Goal: Task Accomplishment & Management: Complete application form

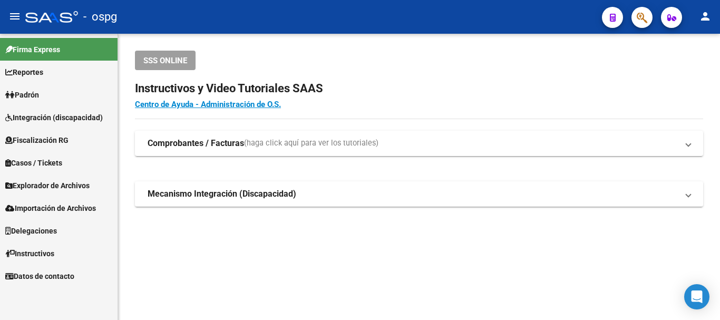
click at [38, 90] on span "Padrón" at bounding box center [22, 95] width 34 height 12
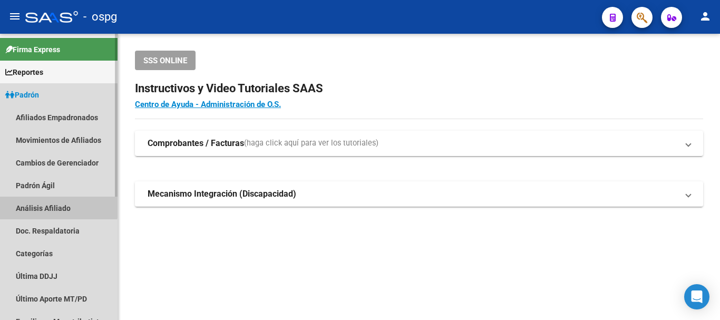
click at [44, 206] on link "Análisis Afiliado" at bounding box center [59, 208] width 118 height 23
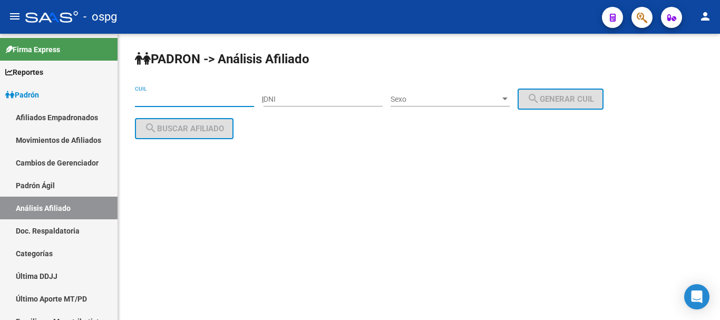
click at [149, 97] on input "CUIL" at bounding box center [194, 99] width 119 height 9
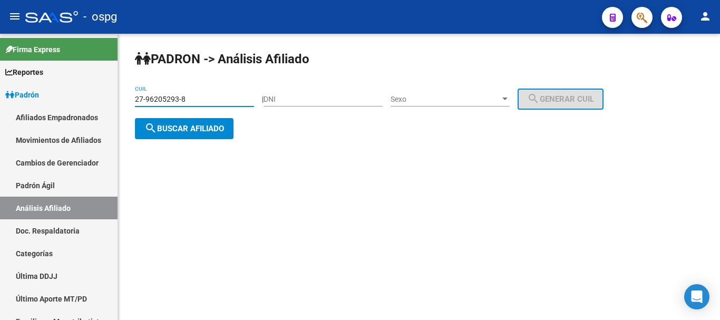
type input "27-96205293-8"
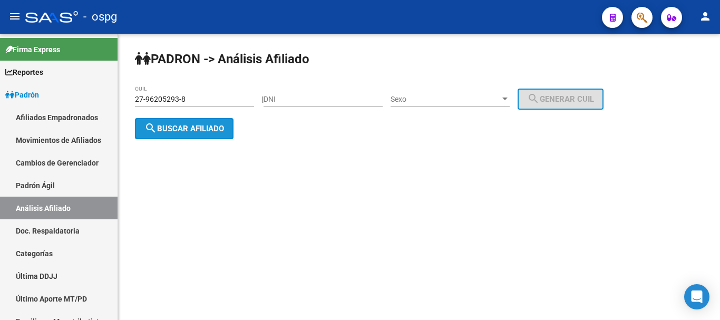
click at [182, 129] on span "search Buscar afiliado" at bounding box center [184, 128] width 80 height 9
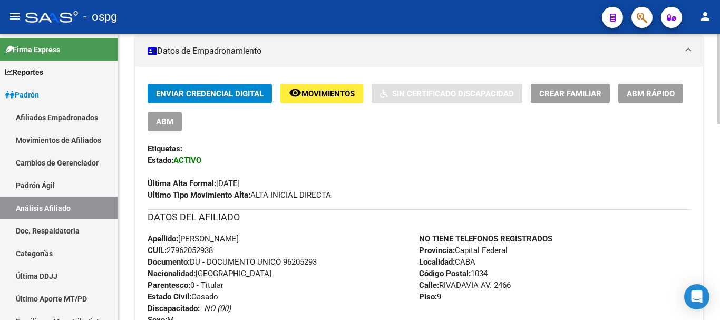
scroll to position [213, 0]
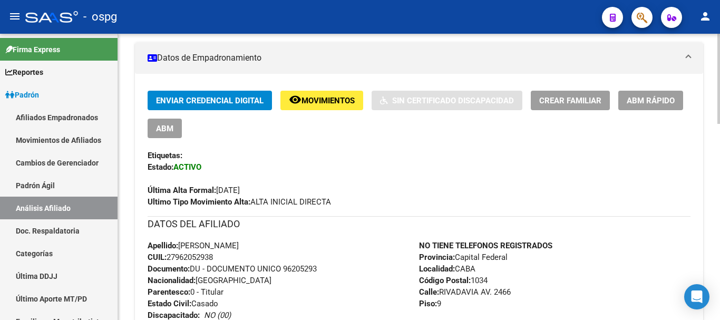
click at [720, 141] on div at bounding box center [719, 146] width 3 height 90
click at [579, 103] on span "Crear Familiar" at bounding box center [570, 100] width 62 height 9
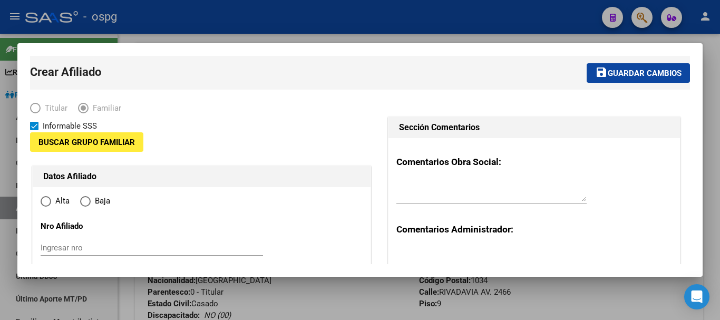
type input "30-58473681-6"
type input "CABA"
type input "1034"
type input "RIVADAVIA AV."
type input "2466"
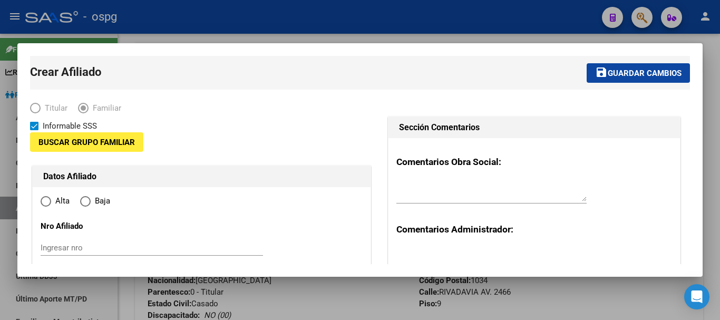
type input "9"
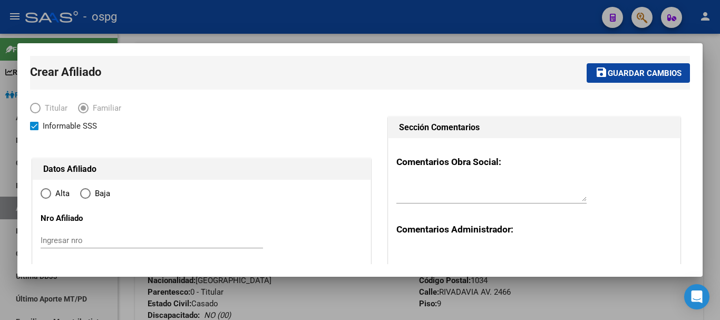
radio input "true"
type input "30-58473681-6"
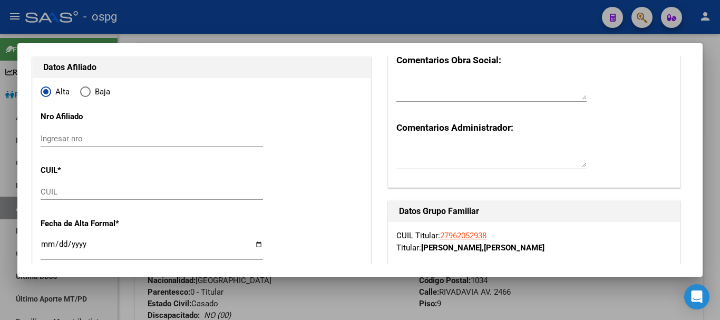
scroll to position [106, 0]
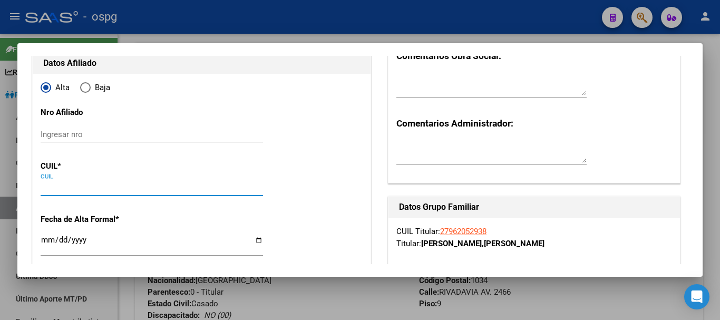
click at [81, 185] on input "CUIL" at bounding box center [152, 187] width 223 height 9
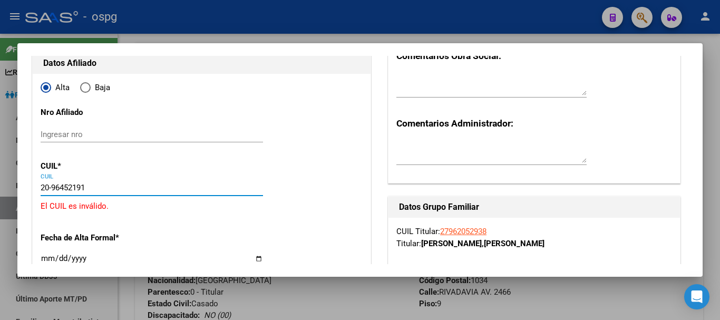
type input "20-96452191-4"
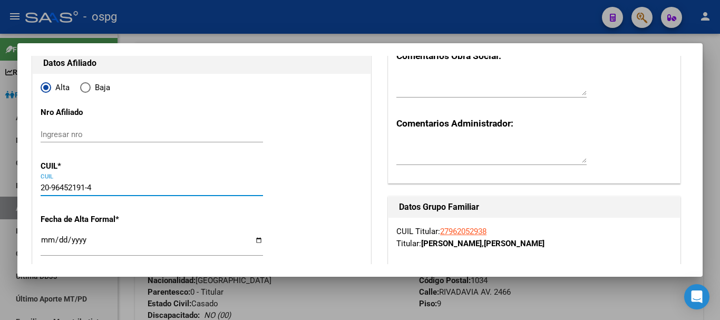
type input "96452191"
type input "CALDERA SIERRA"
type input "[PERSON_NAME]"
type input "[DATE]"
type input "CABA"
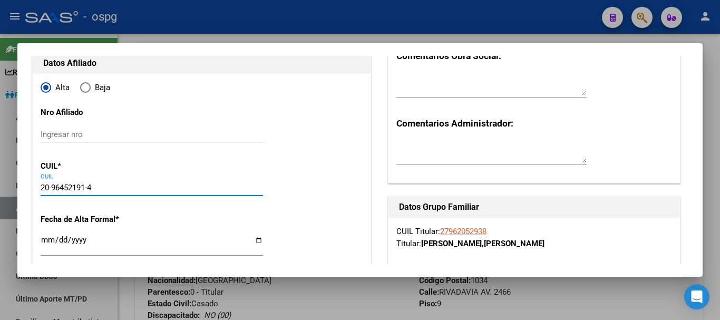
type input "1424"
type input "[PERSON_NAME]"
type input "319"
type input "07"
type input "20-96452191-4"
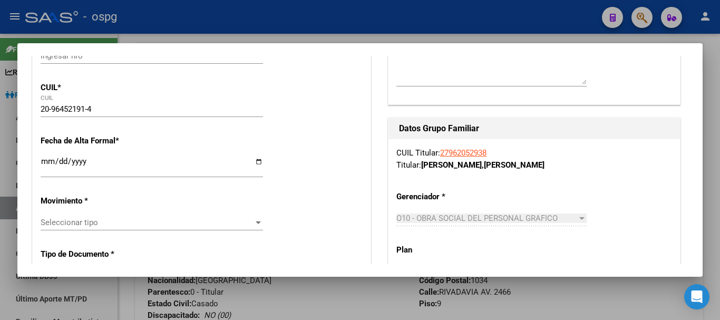
scroll to position [194, 0]
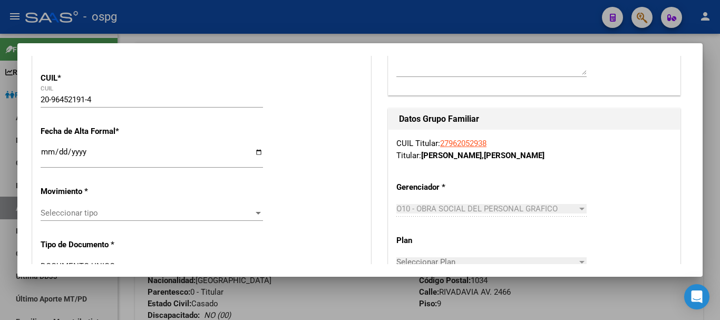
click at [43, 149] on input "Ingresar fecha" at bounding box center [152, 156] width 223 height 17
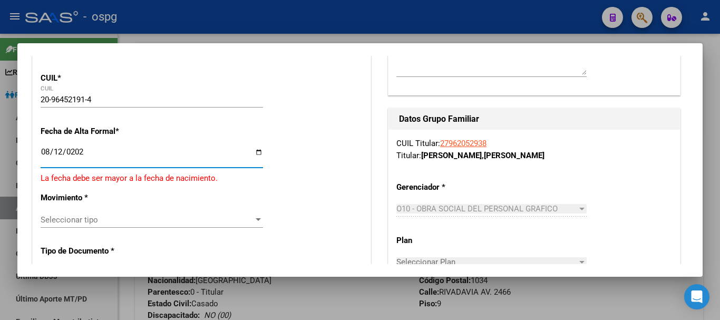
type input "[DATE]"
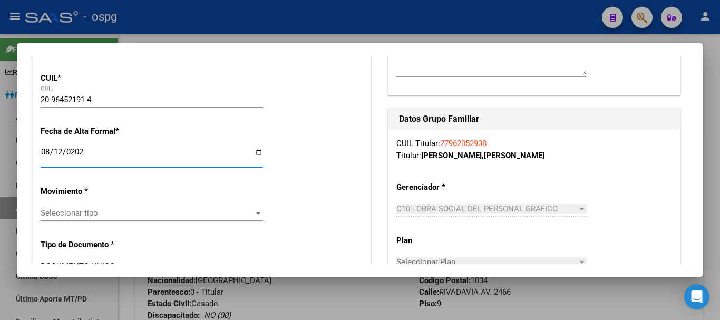
click at [256, 213] on div at bounding box center [258, 213] width 5 height 3
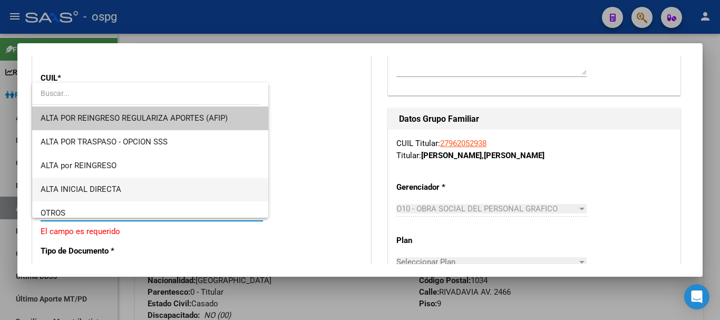
click at [133, 187] on span "ALTA INICIAL DIRECTA" at bounding box center [150, 190] width 219 height 24
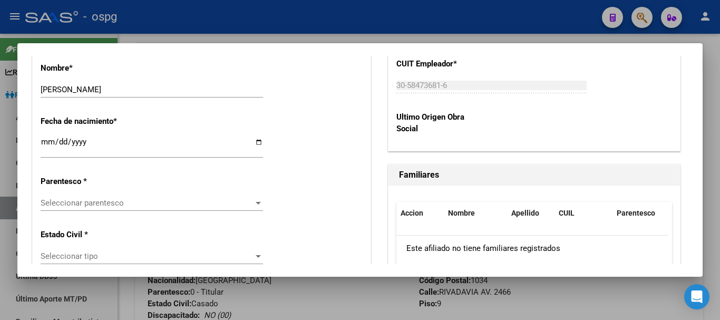
scroll to position [540, 0]
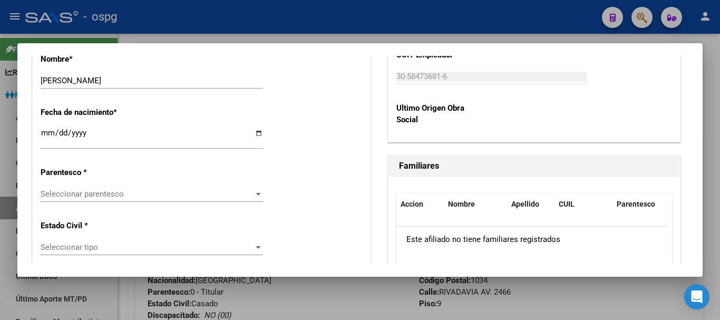
click at [256, 193] on div at bounding box center [258, 194] width 5 height 3
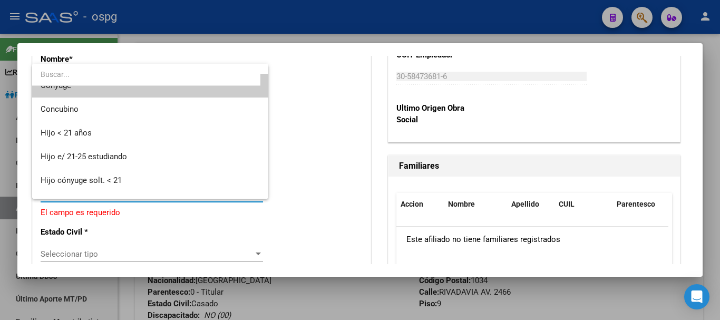
scroll to position [0, 0]
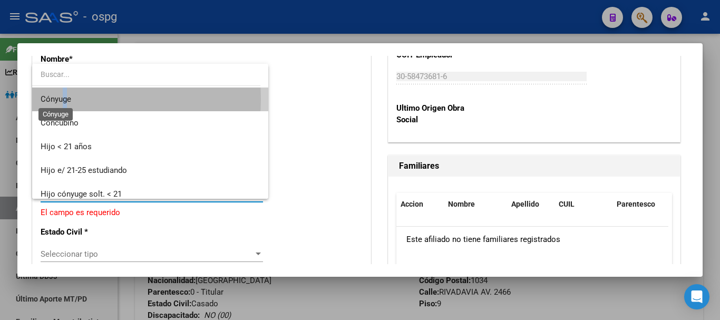
click at [66, 99] on span "Cónyuge" at bounding box center [56, 98] width 31 height 9
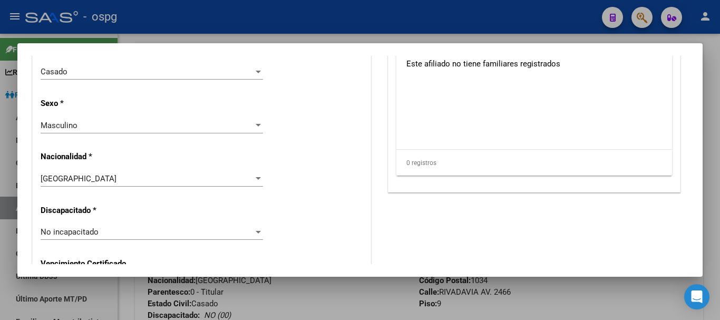
scroll to position [674, 0]
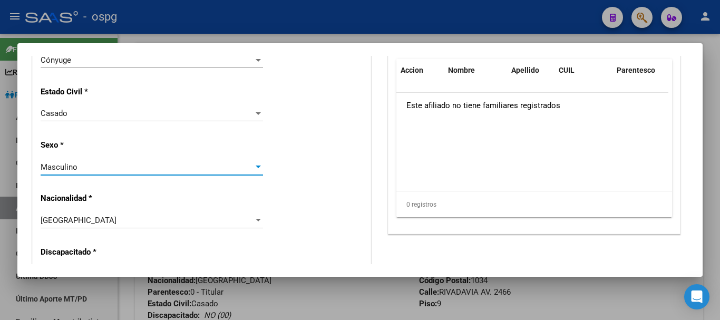
click at [258, 171] on div at bounding box center [258, 167] width 9 height 8
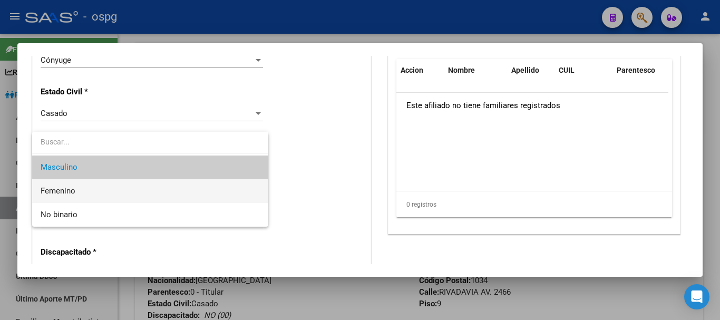
click at [103, 194] on span "Femenino" at bounding box center [150, 191] width 219 height 24
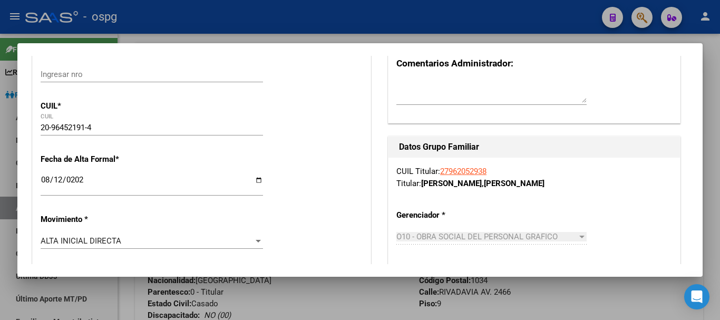
scroll to position [0, 0]
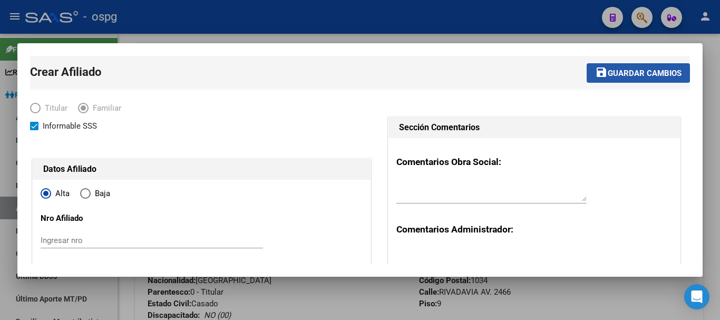
click at [617, 73] on span "Guardar cambios" at bounding box center [645, 73] width 74 height 9
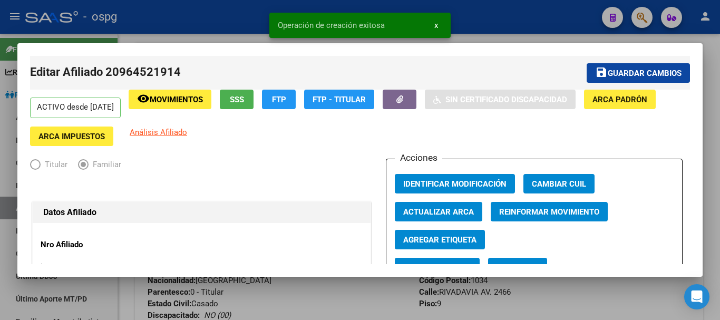
click at [564, 292] on div at bounding box center [360, 160] width 720 height 320
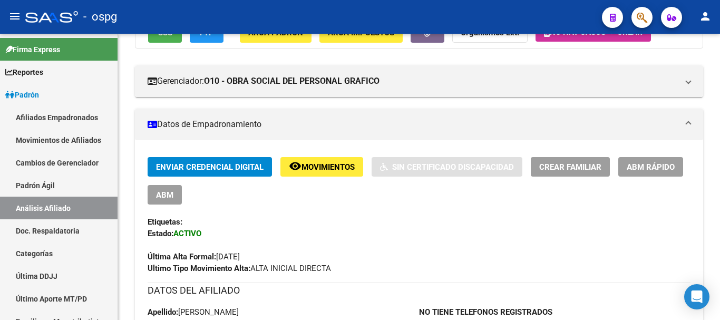
drag, startPoint x: 720, startPoint y: 94, endPoint x: 720, endPoint y: 32, distance: 62.2
click at [720, 30] on div "menu - ospg person Firma Express Reportes Ingresos Devengados Análisis Históric…" at bounding box center [360, 160] width 720 height 320
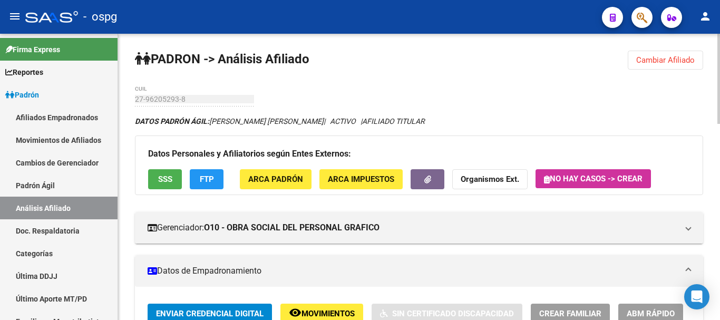
click at [719, 32] on div "menu - ospg person Firma Express Reportes Ingresos Devengados Análisis Históric…" at bounding box center [360, 160] width 720 height 320
click at [686, 55] on button "Cambiar Afiliado" at bounding box center [665, 60] width 75 height 19
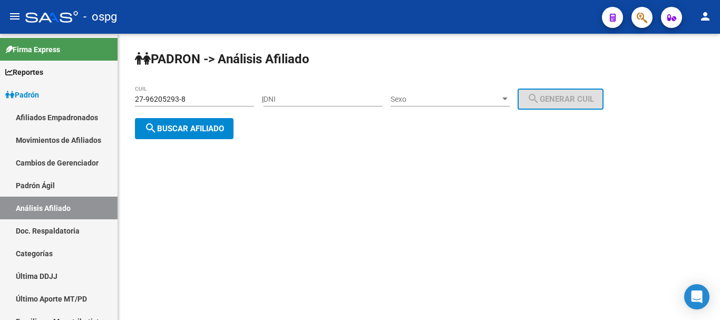
click at [484, 155] on div "PADRON -> Análisis Afiliado 27-96205293-8 CUIL | DNI Sexo Sexo search Generar C…" at bounding box center [419, 103] width 602 height 139
drag, startPoint x: 205, startPoint y: 101, endPoint x: 97, endPoint y: 95, distance: 108.3
click at [97, 95] on mat-sidenav-container "Firma Express Reportes Ingresos Devengados Análisis Histórico Detalles Transfer…" at bounding box center [360, 177] width 720 height 286
type input "20-25706541-4"
click at [170, 131] on span "search Buscar afiliado" at bounding box center [184, 128] width 80 height 9
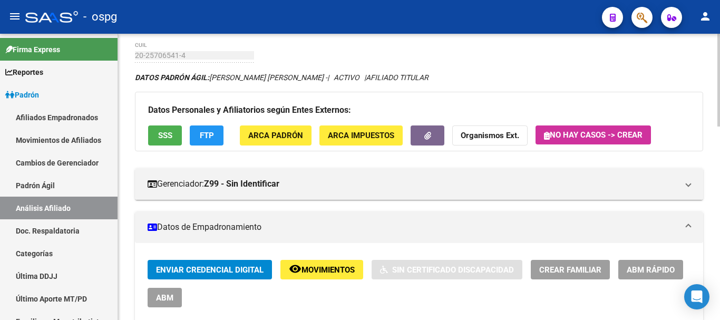
scroll to position [54, 0]
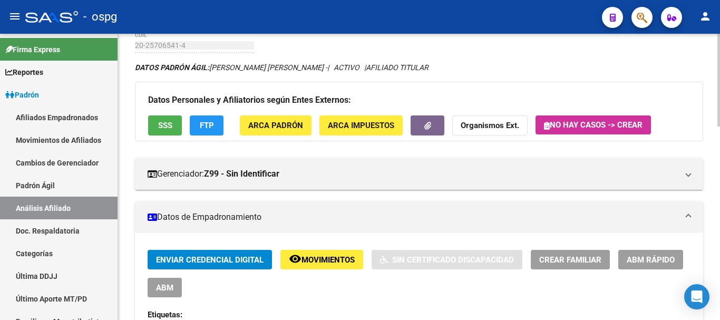
click at [720, 128] on div at bounding box center [719, 97] width 3 height 93
click at [590, 258] on span "Crear Familiar" at bounding box center [570, 259] width 62 height 9
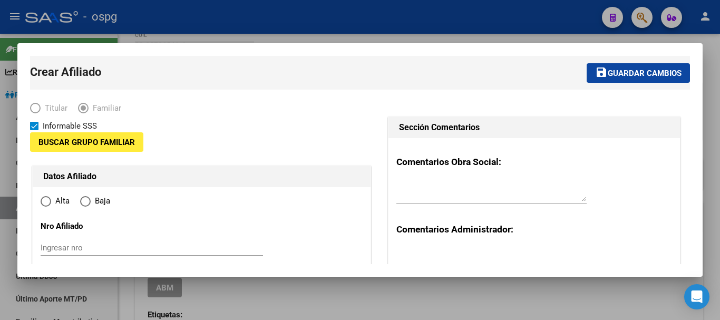
type input "30-70951415-2"
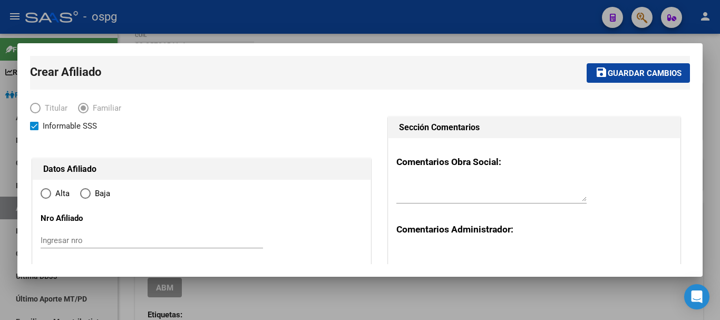
type input "[PERSON_NAME]"
type input "1832"
type input "[PERSON_NAME]"
type input "00202"
radio input "true"
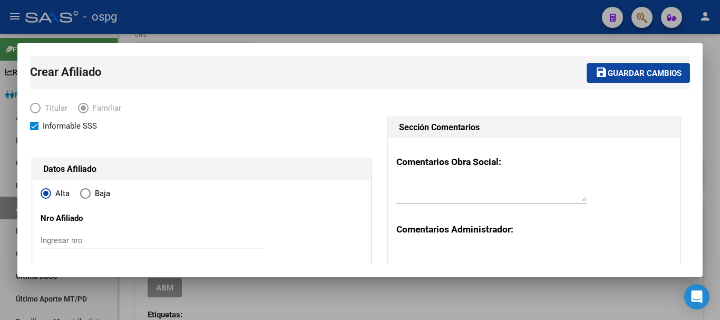
type input "30-70951415-2"
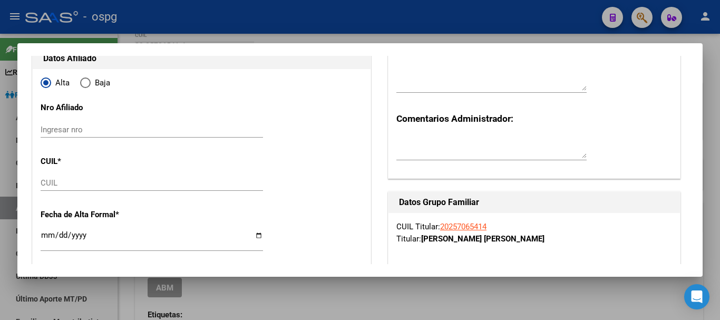
scroll to position [124, 0]
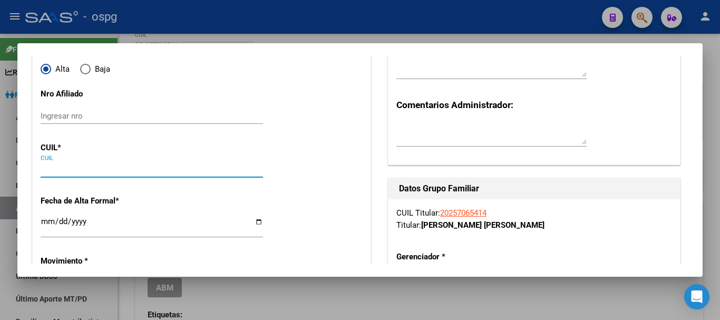
click at [130, 169] on input "CUIL" at bounding box center [152, 169] width 223 height 9
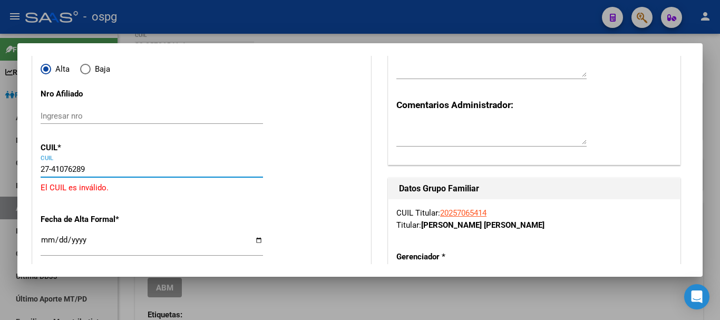
type input "27-41076289-2"
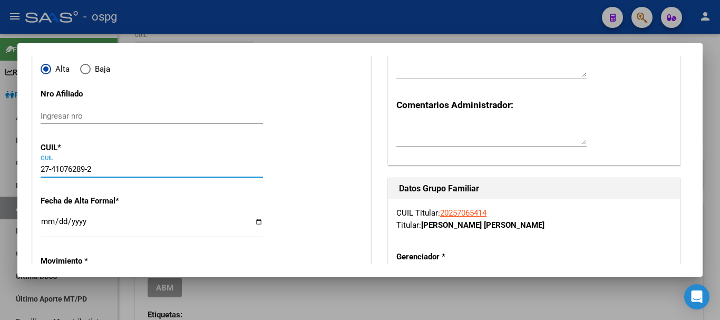
type input "41076289"
type input "[PERSON_NAME]"
type input "[DATE]"
type input "[PERSON_NAME]"
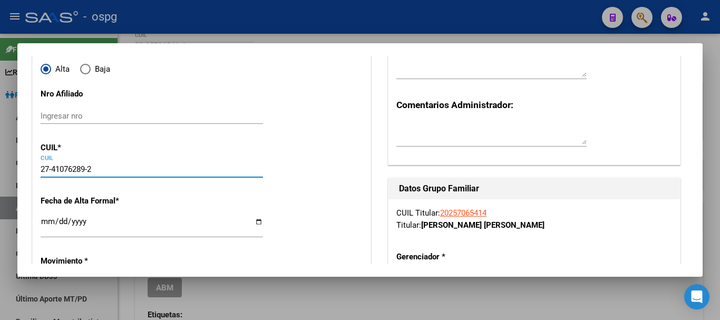
type input "[PERSON_NAME]"
type input "771"
type input "27-41076289-2"
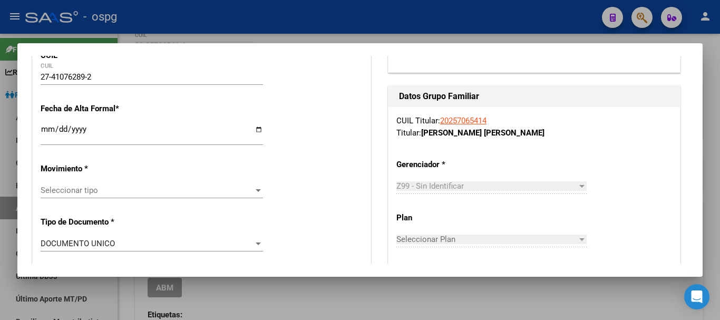
scroll to position [221, 0]
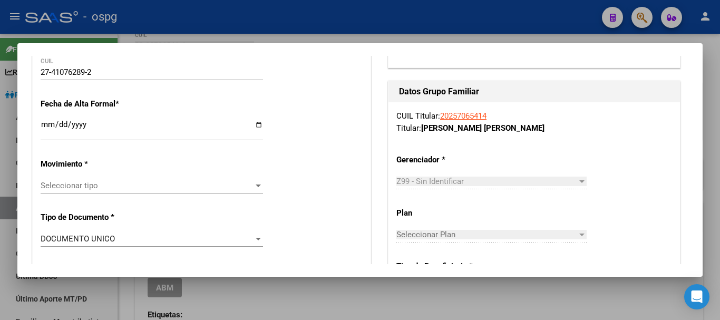
click at [44, 123] on input "Ingresar fecha" at bounding box center [152, 128] width 223 height 17
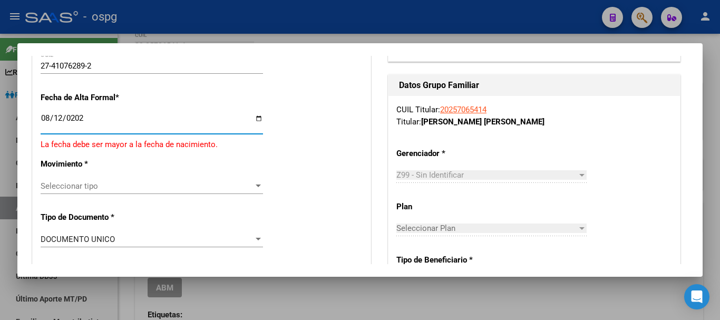
type input "[DATE]"
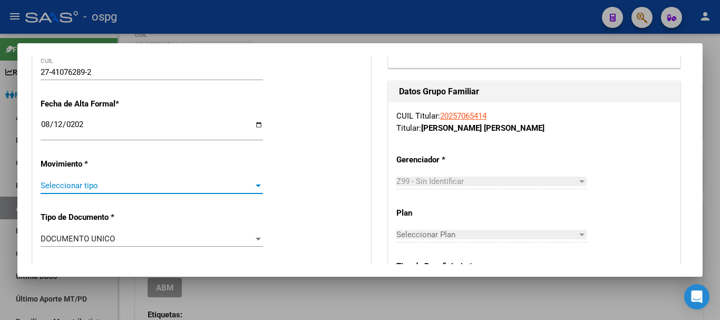
click at [256, 187] on div at bounding box center [258, 186] width 5 height 3
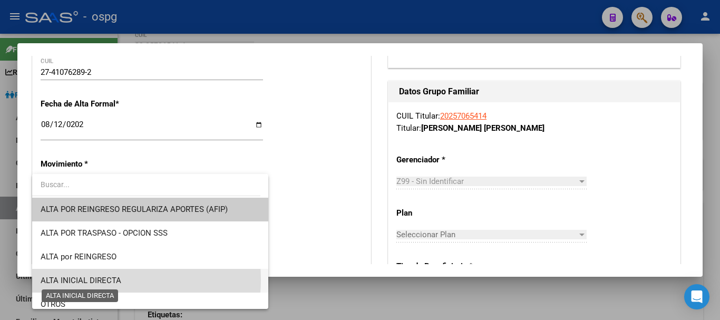
click at [99, 279] on span "ALTA INICIAL DIRECTA" at bounding box center [81, 280] width 81 height 9
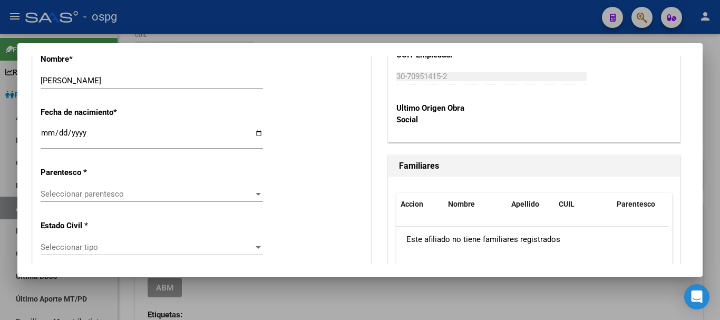
scroll to position [549, 0]
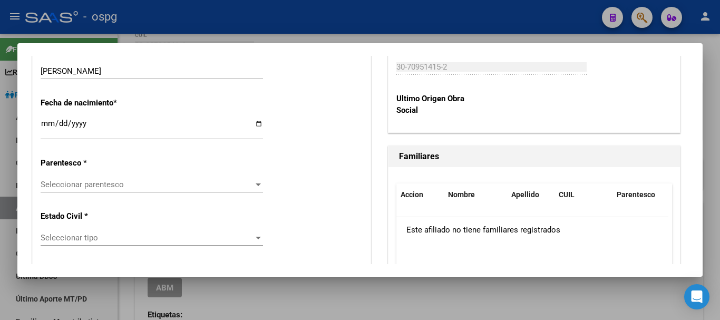
click at [254, 188] on div at bounding box center [258, 184] width 9 height 8
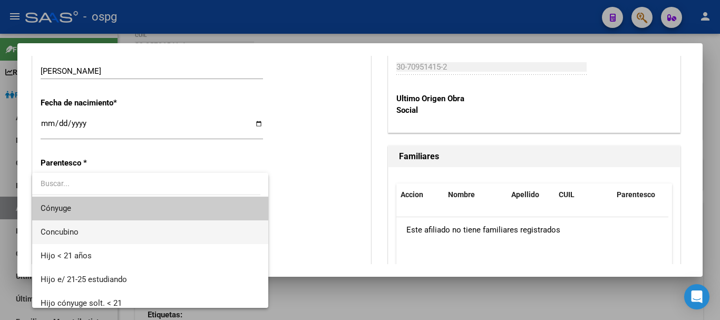
click at [115, 230] on span "Concubino" at bounding box center [150, 232] width 219 height 24
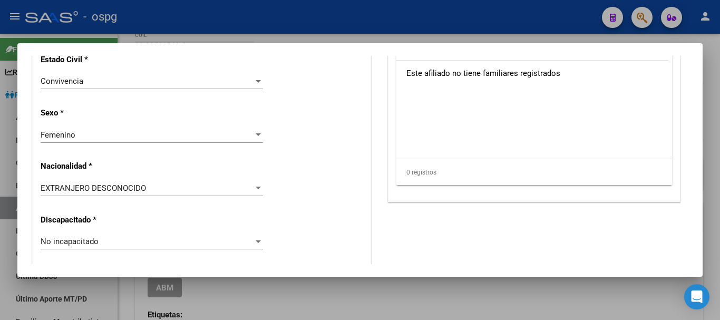
scroll to position [716, 0]
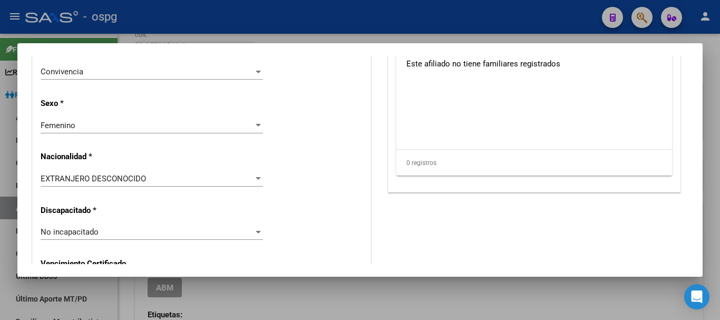
click at [255, 182] on div at bounding box center [258, 179] width 9 height 8
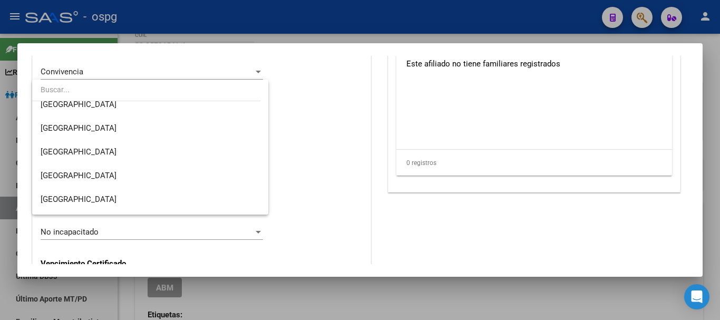
scroll to position [127, 0]
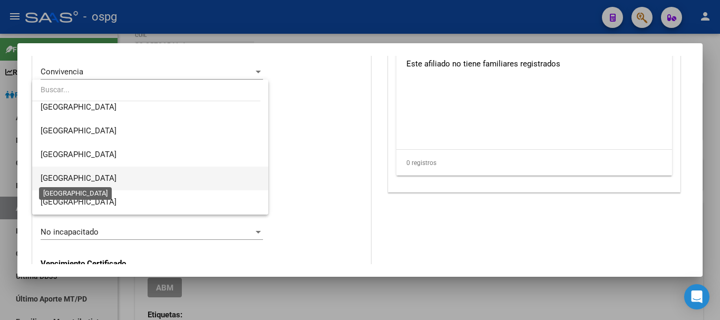
click at [68, 178] on span "[GEOGRAPHIC_DATA]" at bounding box center [79, 177] width 76 height 9
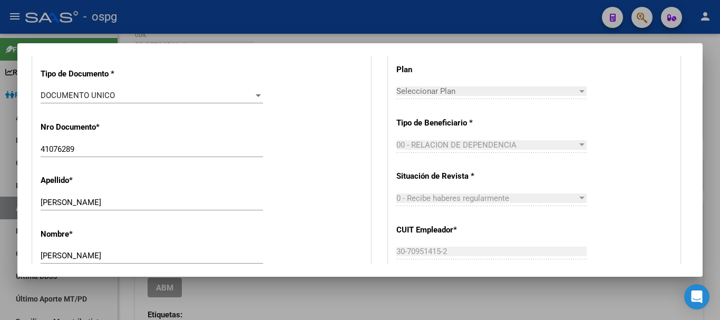
scroll to position [0, 0]
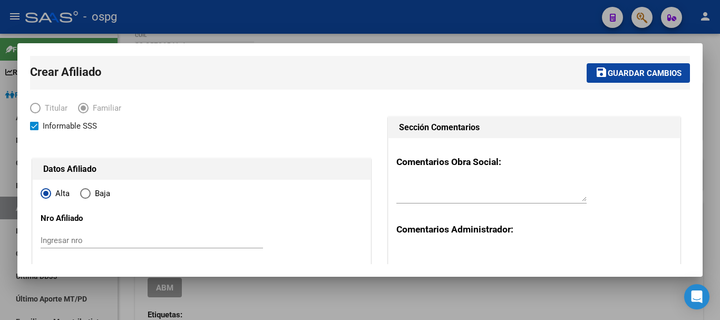
click at [662, 71] on span "Guardar cambios" at bounding box center [645, 73] width 74 height 9
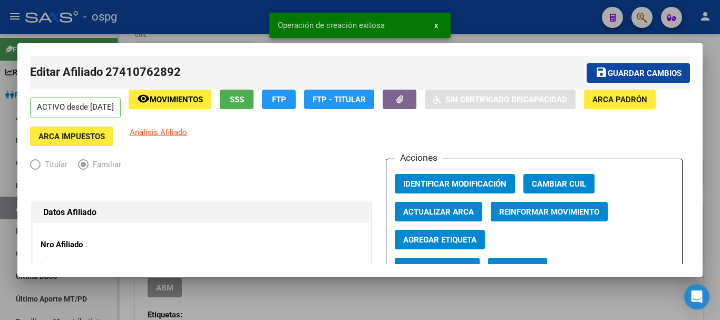
click at [707, 90] on div at bounding box center [360, 160] width 720 height 320
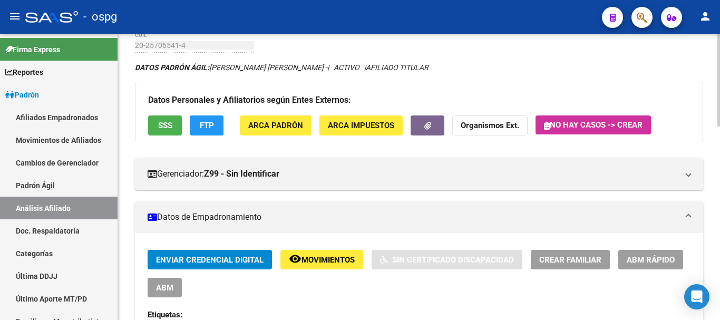
click at [567, 258] on span "Crear Familiar" at bounding box center [570, 259] width 62 height 9
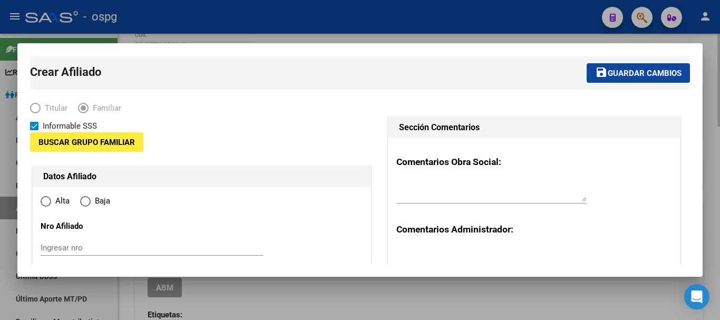
type input "30-70951415-2"
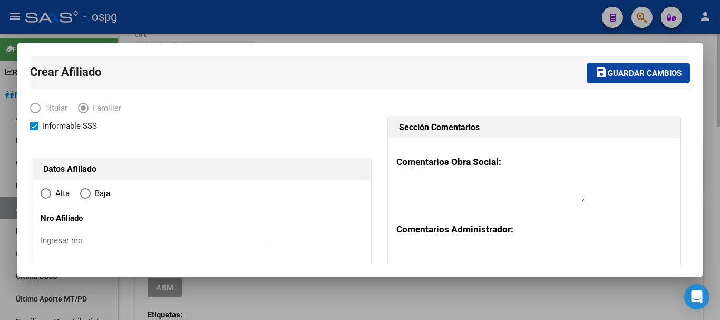
type input "[PERSON_NAME]"
type input "1832"
type input "[PERSON_NAME]"
type input "00202"
radio input "true"
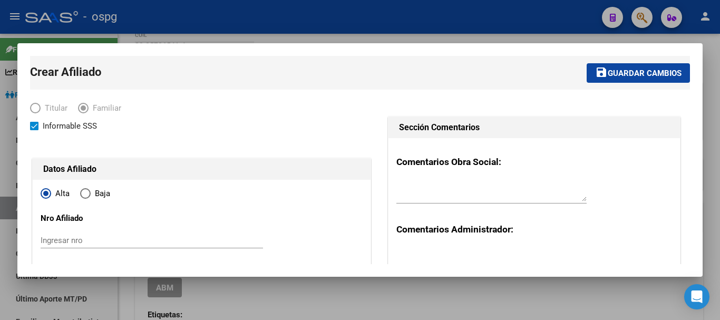
type input "30-70951415-2"
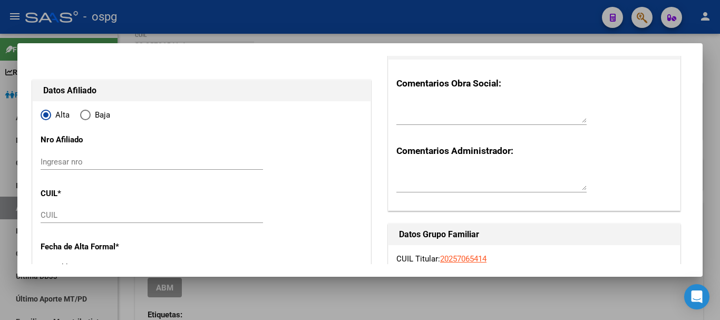
scroll to position [139, 0]
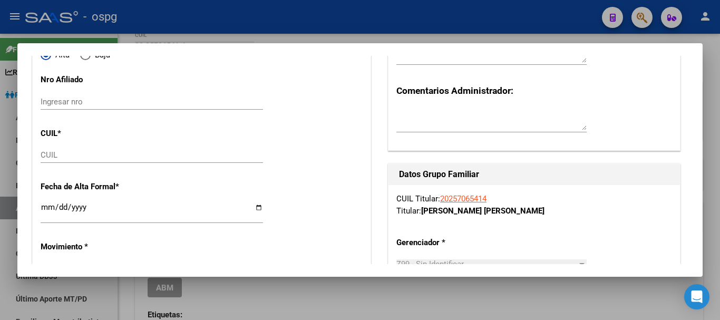
click at [52, 154] on input "CUIL" at bounding box center [152, 154] width 223 height 9
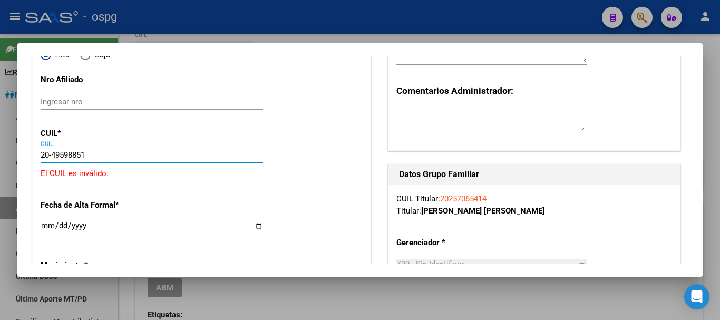
type input "20-49598851-2"
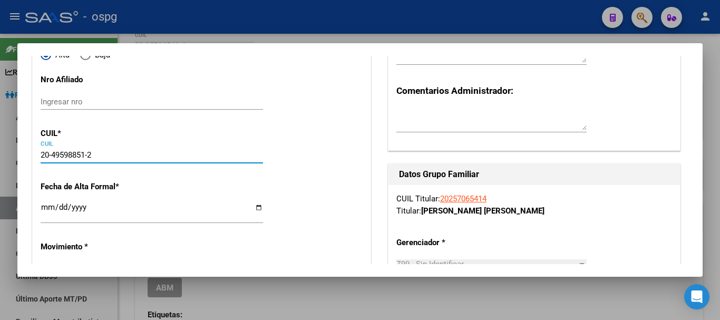
type input "49598851"
type input "[PERSON_NAME]"
type input "[DATE]"
type input "BANFIELD"
type input "1828"
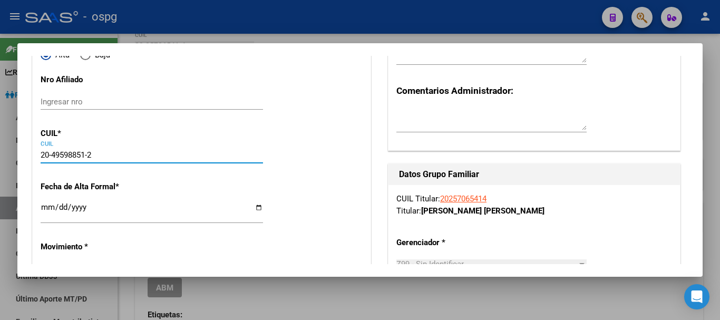
type input "[PERSON_NAME]"
type input "2073"
type input "20-49598851-2"
click at [42, 206] on input "Ingresar fecha" at bounding box center [152, 211] width 223 height 17
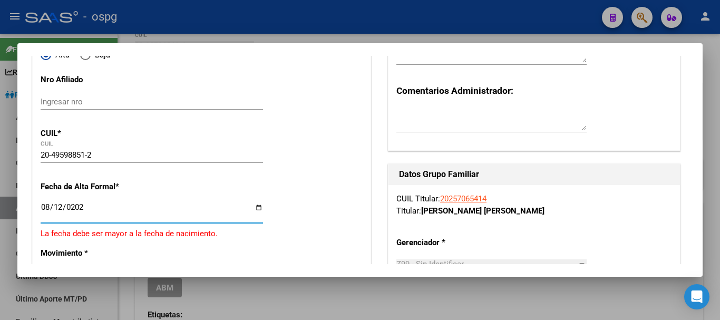
type input "[DATE]"
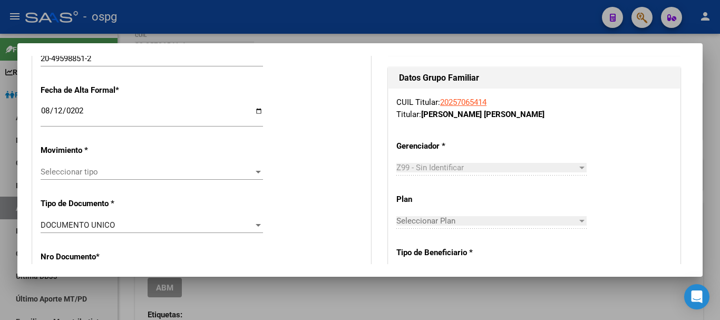
scroll to position [249, 0]
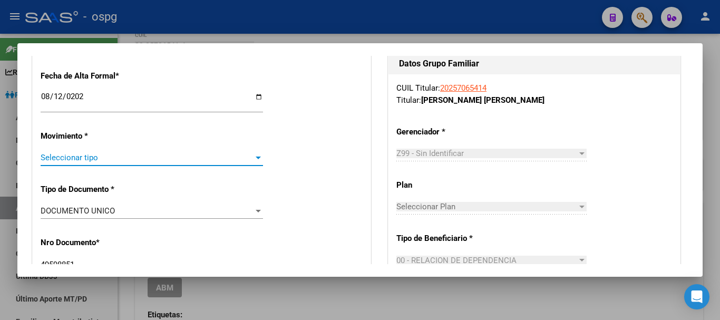
click at [260, 157] on div at bounding box center [258, 157] width 9 height 8
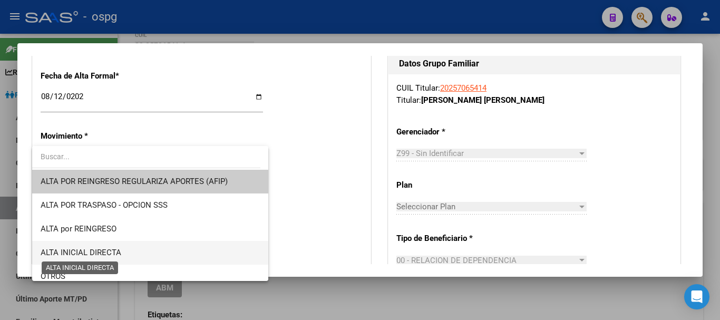
click at [82, 253] on span "ALTA INICIAL DIRECTA" at bounding box center [81, 252] width 81 height 9
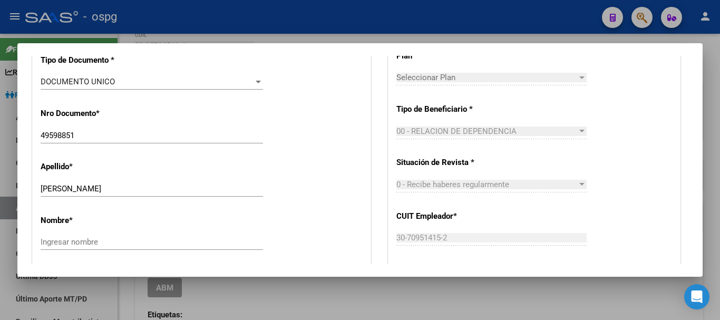
scroll to position [383, 0]
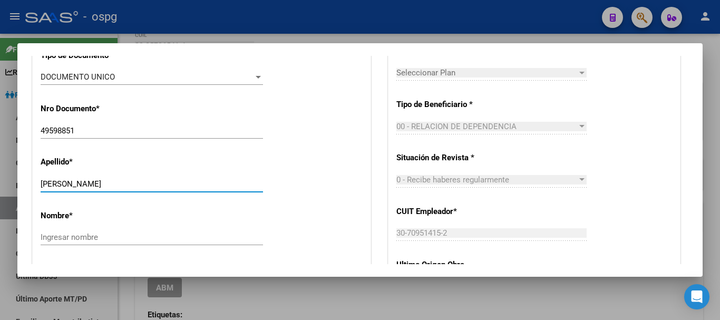
drag, startPoint x: 146, startPoint y: 182, endPoint x: 74, endPoint y: 182, distance: 72.2
click at [74, 182] on input "[PERSON_NAME]" at bounding box center [152, 183] width 223 height 9
type input "[PERSON_NAME]"
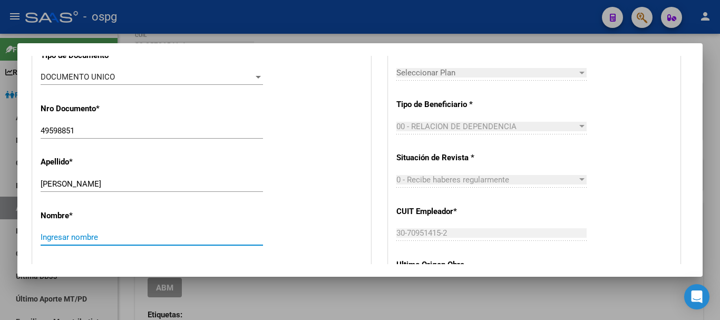
paste input "[PERSON_NAME]"
type input "[PERSON_NAME]"
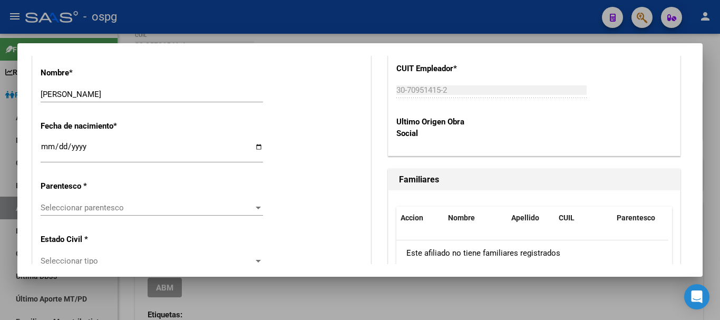
scroll to position [545, 0]
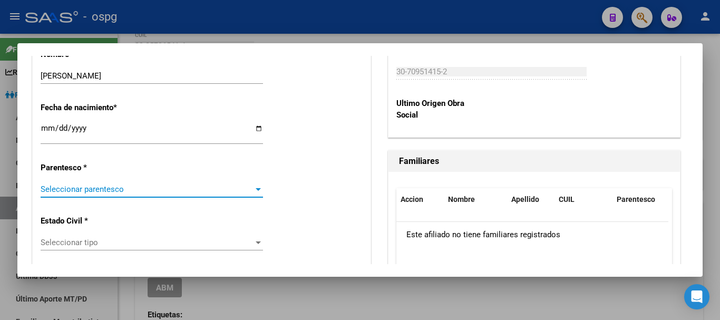
click at [256, 190] on div at bounding box center [258, 189] width 5 height 3
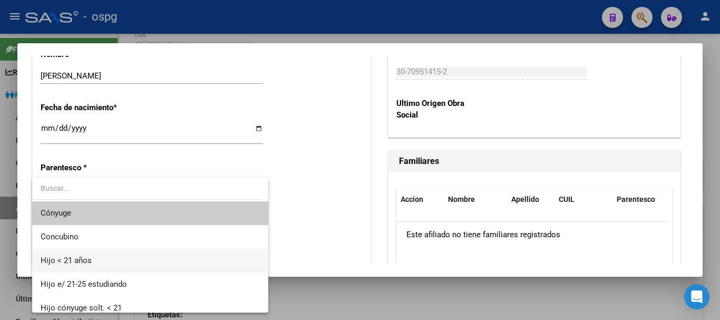
click at [102, 261] on span "Hijo < 21 años" at bounding box center [150, 261] width 219 height 24
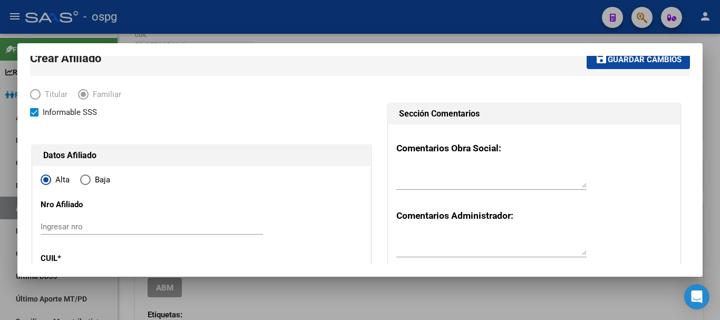
scroll to position [0, 0]
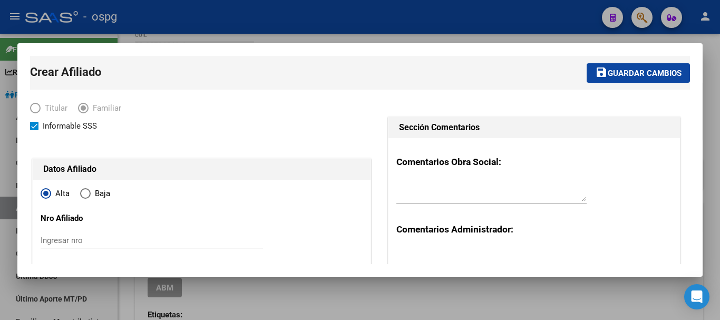
click at [651, 79] on button "save Guardar cambios" at bounding box center [638, 73] width 103 height 20
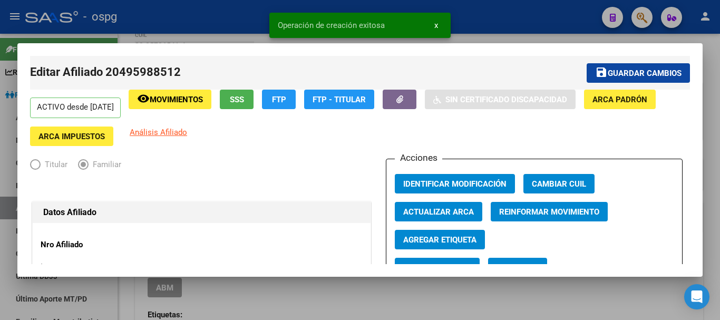
click at [712, 172] on div at bounding box center [360, 160] width 720 height 320
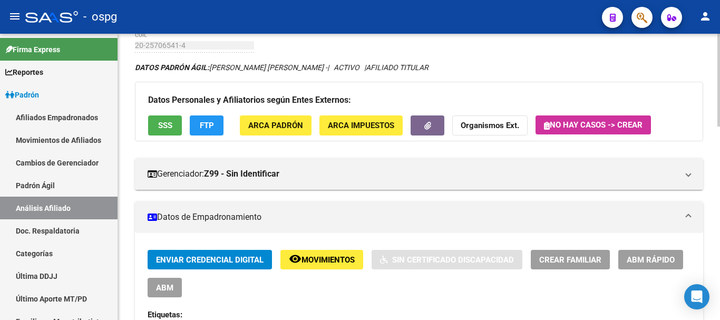
click at [575, 264] on span "Crear Familiar" at bounding box center [570, 259] width 62 height 9
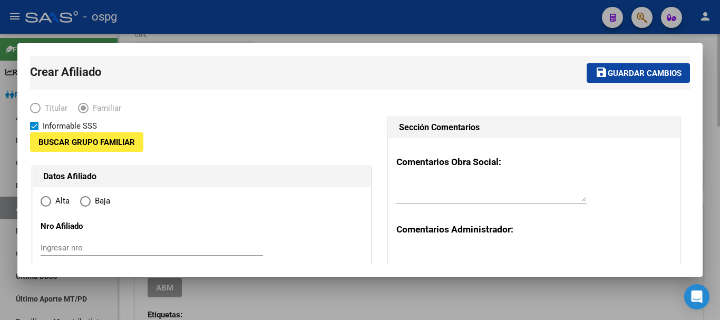
type input "30-70951415-2"
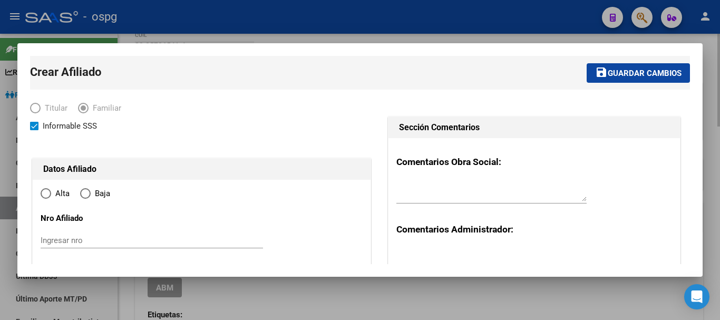
type input "[PERSON_NAME]"
type input "1832"
type input "[PERSON_NAME]"
type input "00202"
radio input "true"
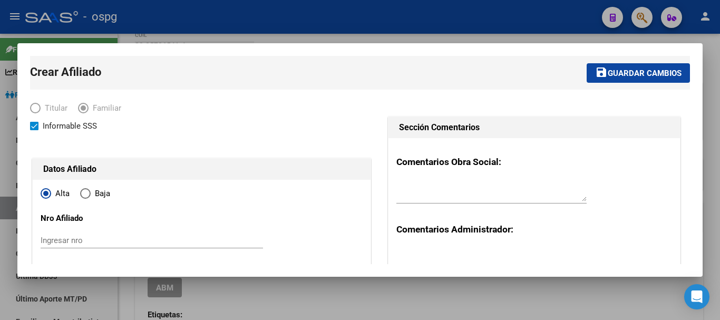
type input "30-70951415-2"
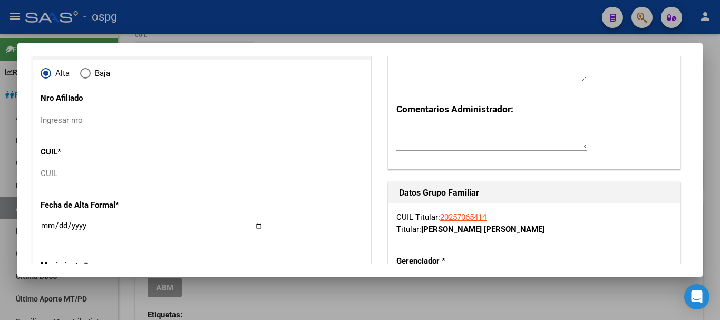
scroll to position [129, 0]
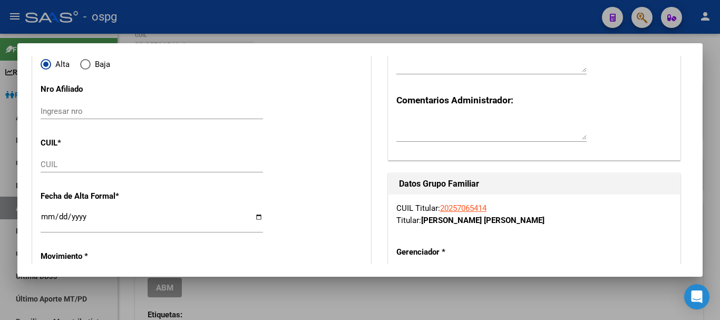
click at [83, 163] on input "CUIL" at bounding box center [152, 164] width 223 height 9
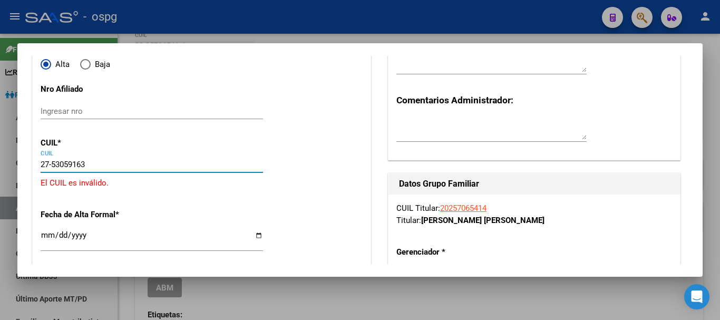
type input "27-53059163-3"
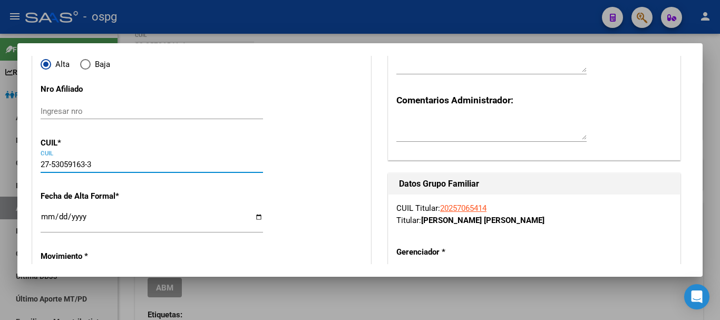
type input "53059163"
type input "[PERSON_NAME]"
type input "[DATE]"
type input "[PERSON_NAME]"
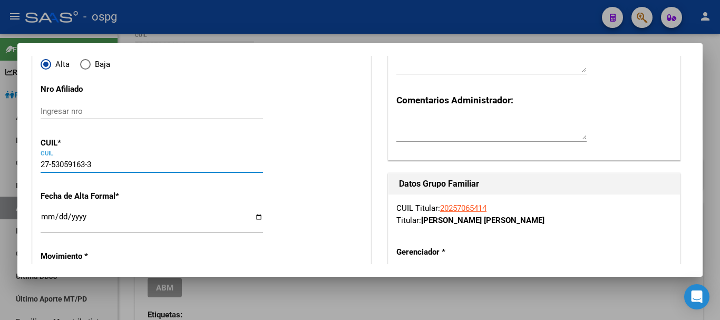
type input "[PERSON_NAME]"
type input "2073"
type input "27-53059163-3"
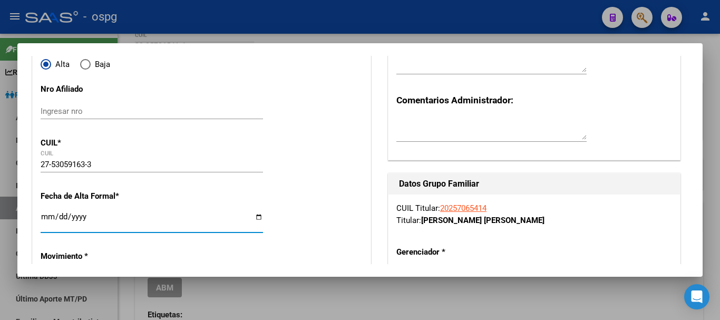
click at [43, 216] on input "Ingresar fecha" at bounding box center [152, 221] width 223 height 17
type input "[DATE]"
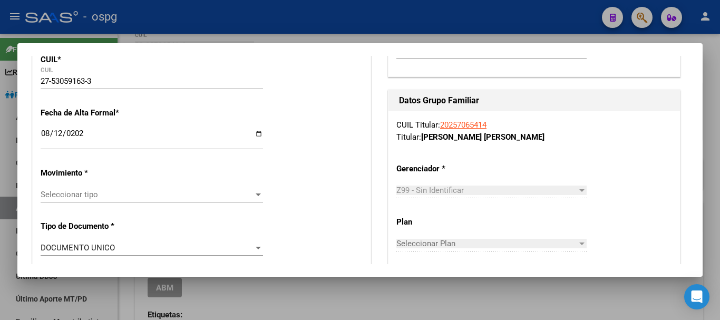
scroll to position [263, 0]
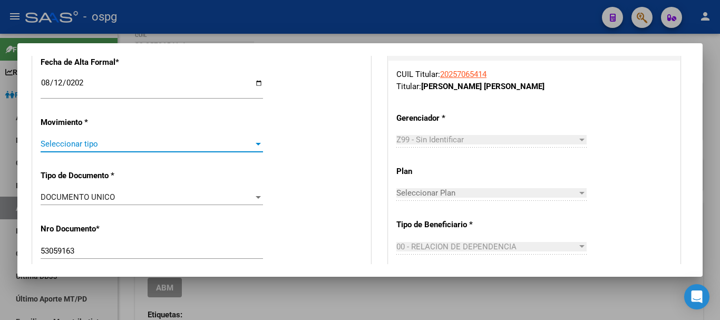
click at [256, 146] on div at bounding box center [258, 144] width 9 height 8
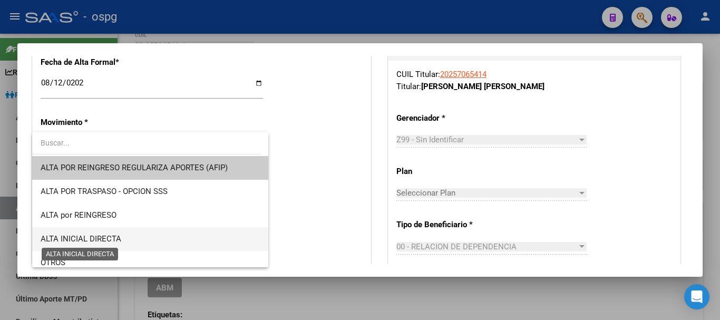
click at [75, 236] on span "ALTA INICIAL DIRECTA" at bounding box center [81, 238] width 81 height 9
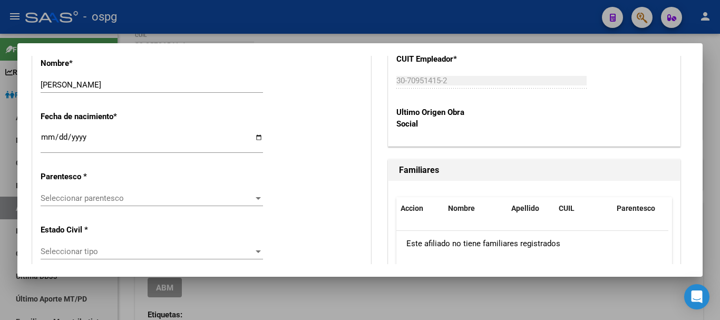
scroll to position [558, 0]
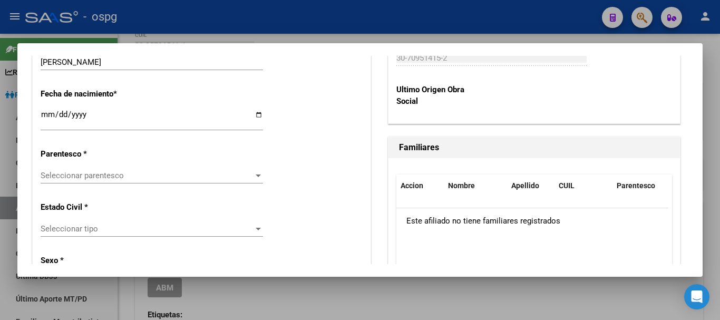
click at [256, 176] on div at bounding box center [258, 176] width 5 height 3
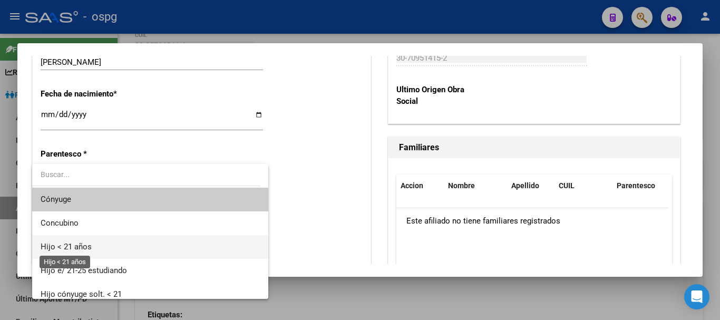
click at [56, 247] on span "Hijo < 21 años" at bounding box center [66, 246] width 51 height 9
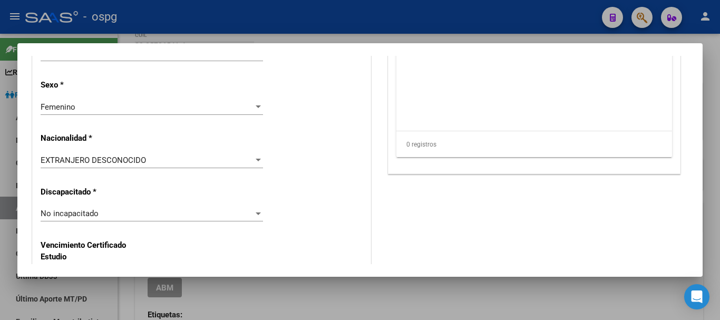
scroll to position [753, 0]
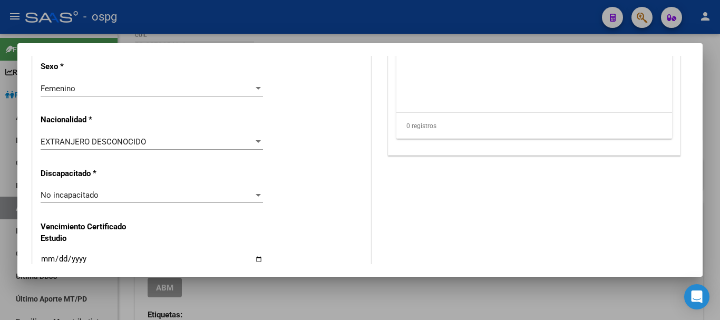
click at [254, 142] on div at bounding box center [258, 142] width 9 height 8
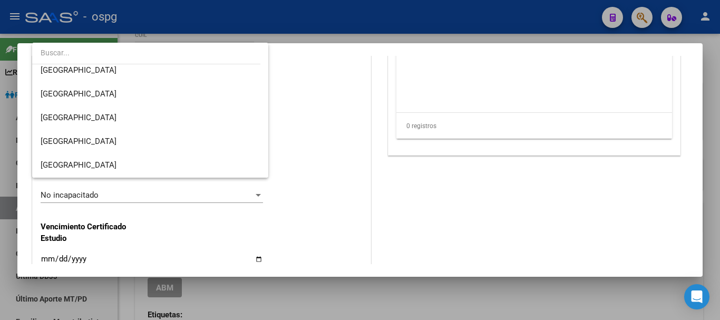
scroll to position [148, 0]
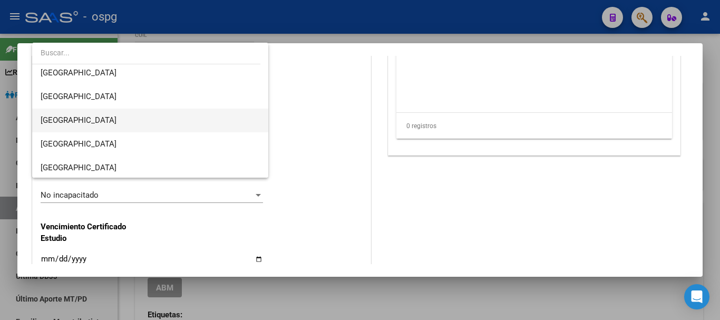
click at [92, 118] on span "[GEOGRAPHIC_DATA]" at bounding box center [150, 121] width 219 height 24
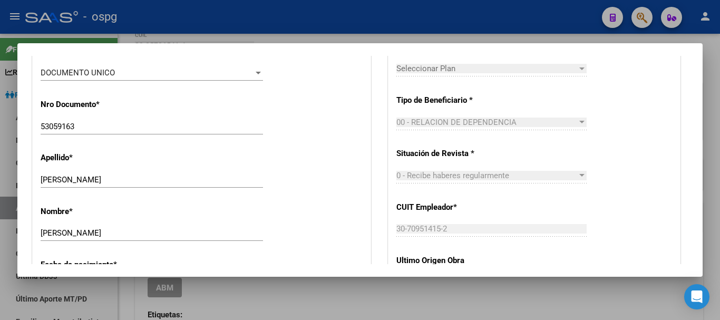
scroll to position [0, 0]
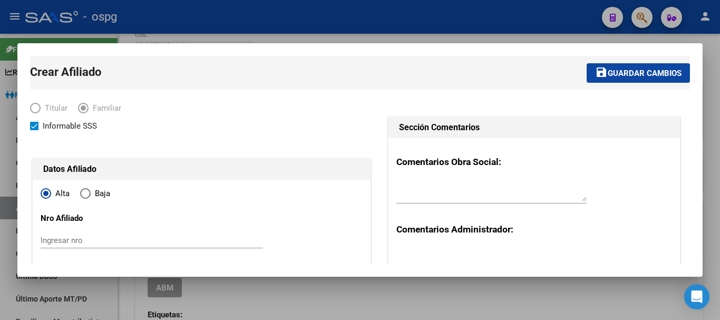
click at [662, 69] on span "Guardar cambios" at bounding box center [645, 73] width 74 height 9
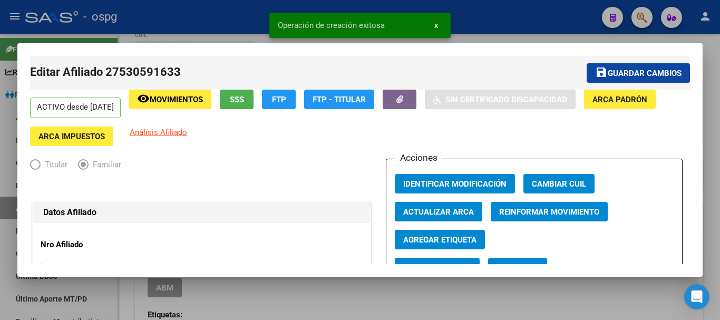
click at [711, 160] on div at bounding box center [360, 160] width 720 height 320
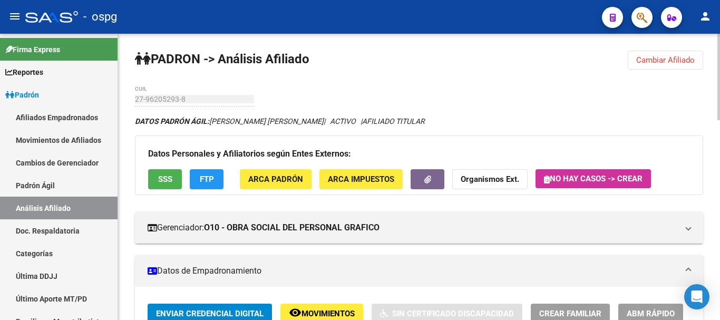
click at [674, 63] on span "Cambiar Afiliado" at bounding box center [666, 59] width 59 height 9
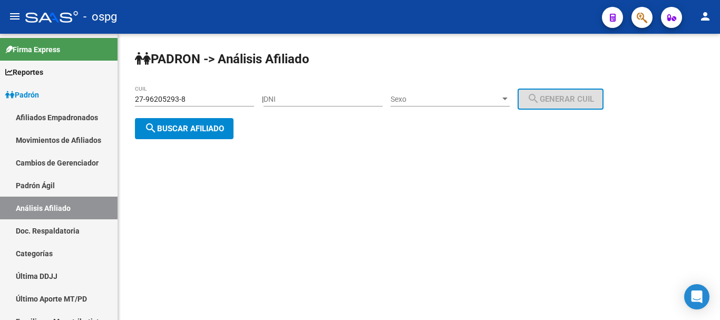
click at [189, 127] on span "search Buscar afiliado" at bounding box center [184, 128] width 80 height 9
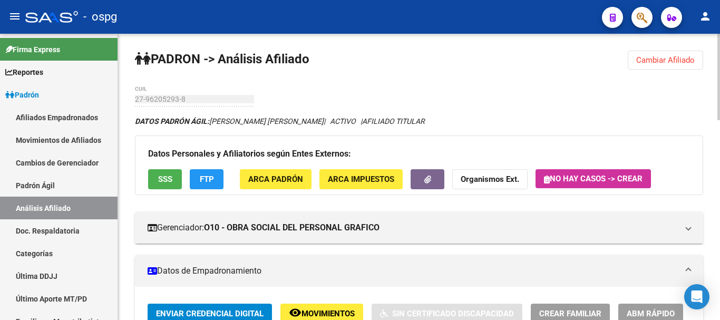
click at [720, 69] on div at bounding box center [719, 77] width 3 height 86
click at [656, 63] on span "Cambiar Afiliado" at bounding box center [666, 59] width 59 height 9
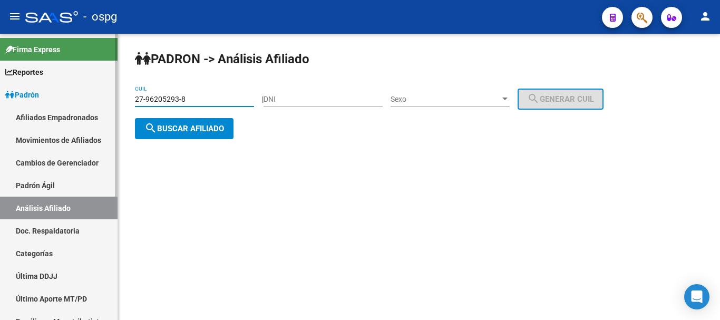
drag, startPoint x: 203, startPoint y: 99, endPoint x: 30, endPoint y: 99, distance: 173.0
click at [30, 99] on mat-sidenav-container "Firma Express Reportes Ingresos Devengados Análisis Histórico Detalles Transfer…" at bounding box center [360, 177] width 720 height 286
type input "20-25706541-4"
click at [203, 131] on span "search Buscar afiliado" at bounding box center [184, 128] width 80 height 9
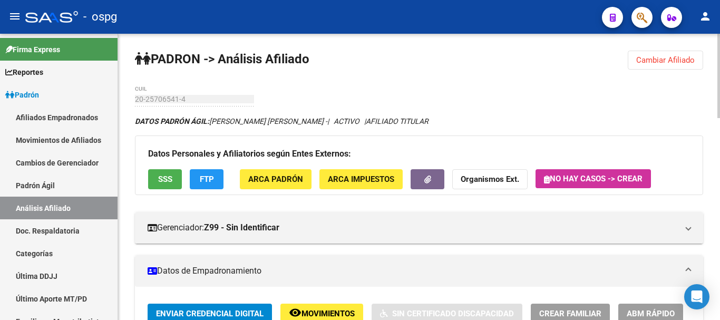
click at [720, 49] on div at bounding box center [719, 76] width 3 height 84
